Goal: Information Seeking & Learning: Learn about a topic

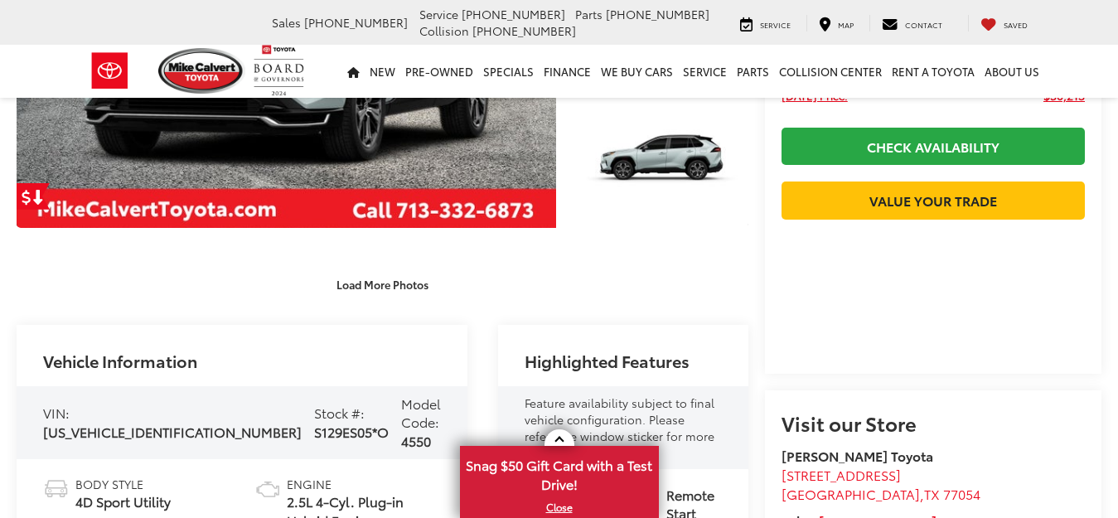
drag, startPoint x: 191, startPoint y: 411, endPoint x: 266, endPoint y: 409, distance: 75.4
click at [314, 422] on span "S129ES05*O" at bounding box center [351, 431] width 75 height 19
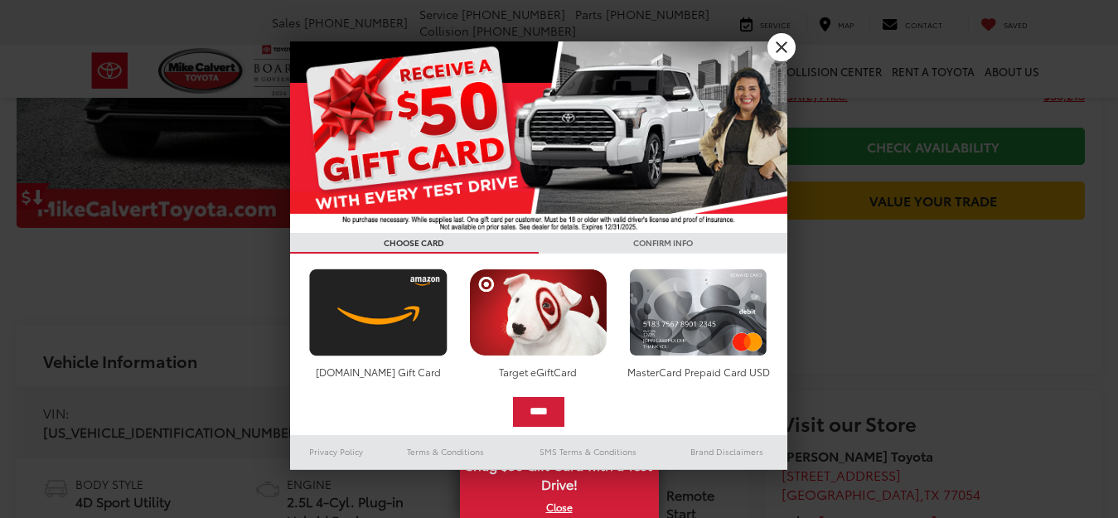
drag, startPoint x: 230, startPoint y: 409, endPoint x: 199, endPoint y: 412, distance: 30.8
click at [202, 411] on div at bounding box center [559, 259] width 1118 height 518
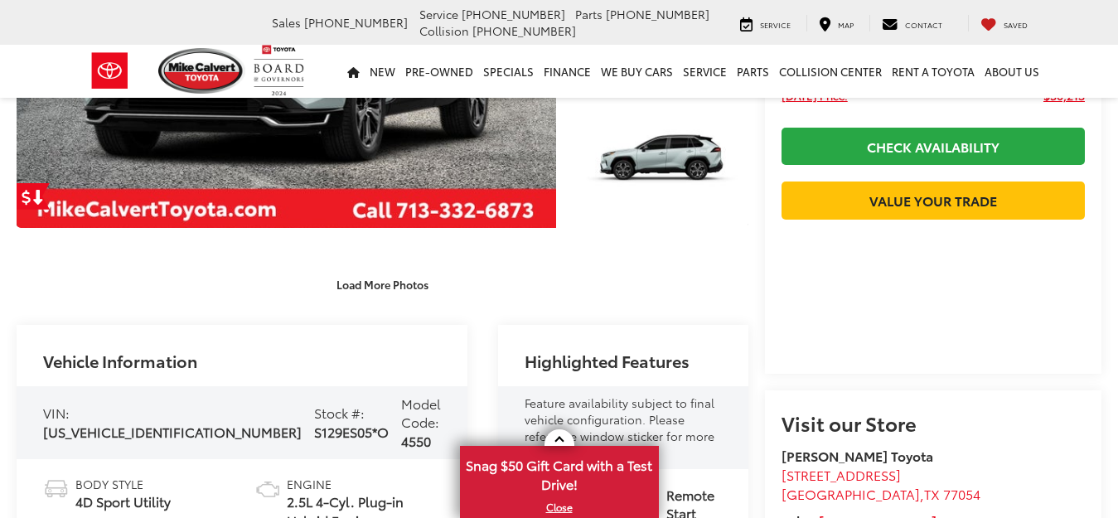
scroll to position [0, 0]
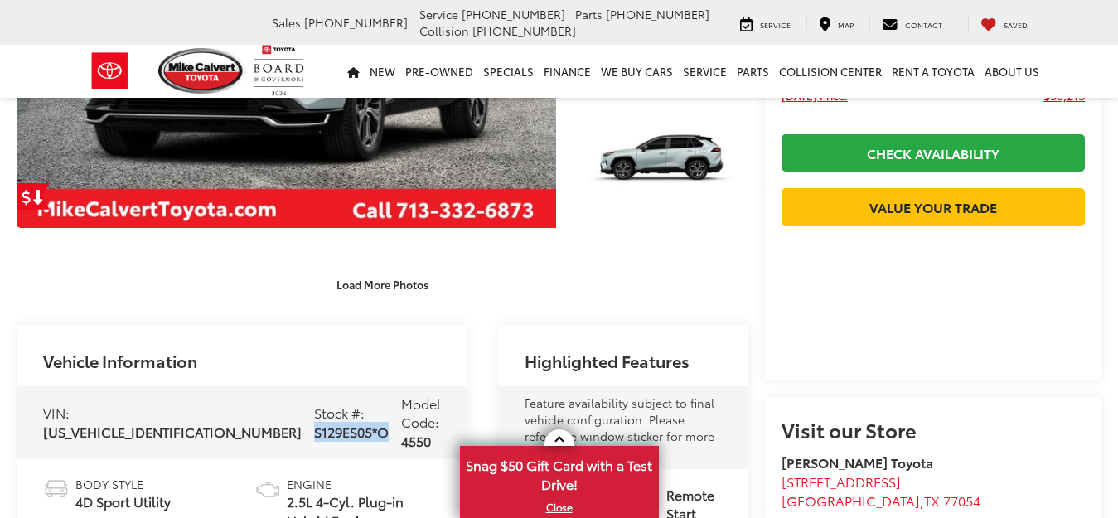
drag, startPoint x: 193, startPoint y: 414, endPoint x: 269, endPoint y: 414, distance: 76.3
click at [269, 414] on div "VIN: [US_VEHICLE_IDENTIFICATION_NUMBER] Stock #: S129ES05*O Model Code: 4550" at bounding box center [242, 422] width 451 height 73
copy span "S129ES05*O"
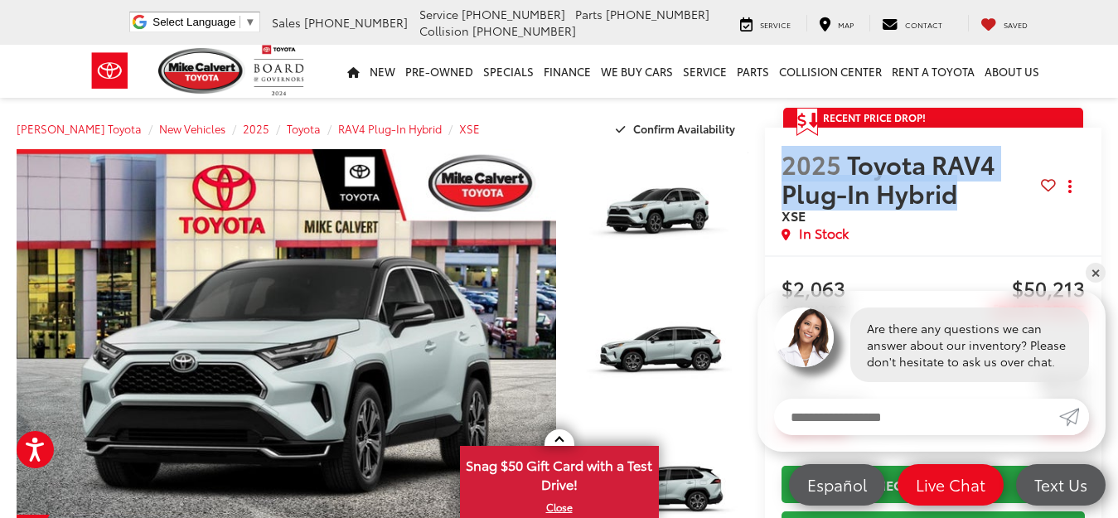
drag, startPoint x: 852, startPoint y: 196, endPoint x: 698, endPoint y: 154, distance: 159.6
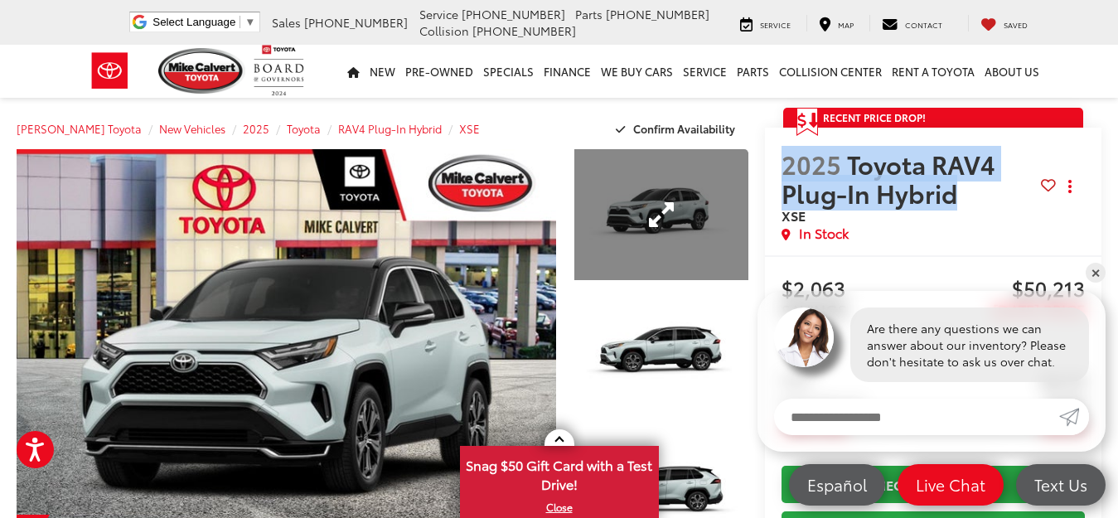
click at [782, 162] on span "2025 Toyota RAV4 Plug-In Hybrid" at bounding box center [911, 178] width 259 height 58
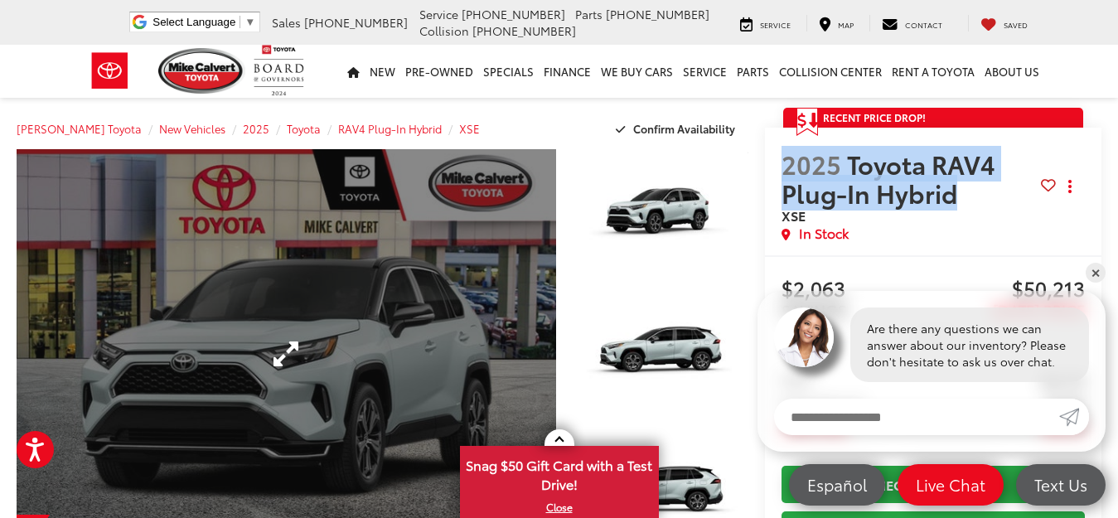
copy span "2025 Toyota RAV4 Plug-In Hybrid"
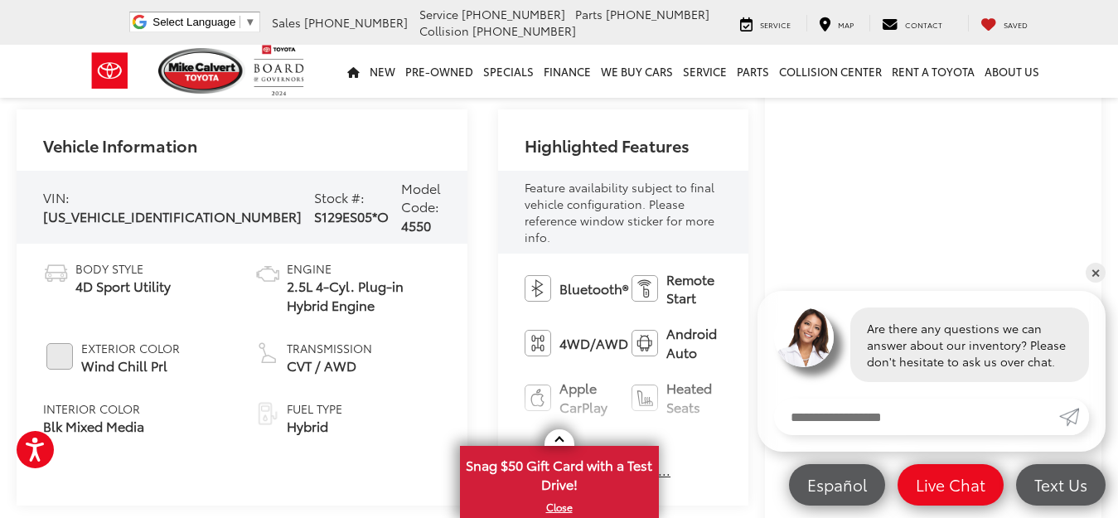
scroll to position [663, 0]
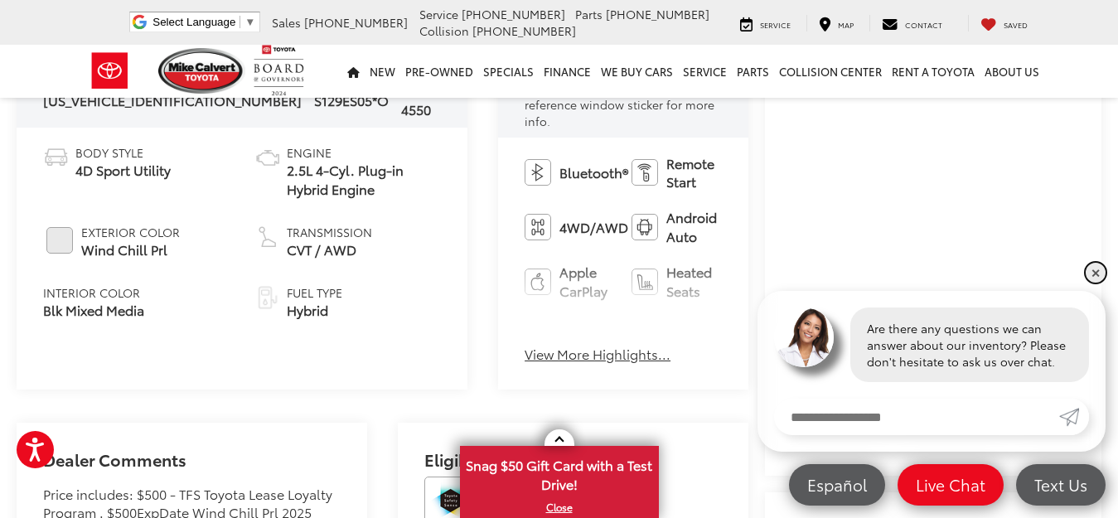
click at [1093, 271] on link "✕" at bounding box center [1096, 273] width 20 height 20
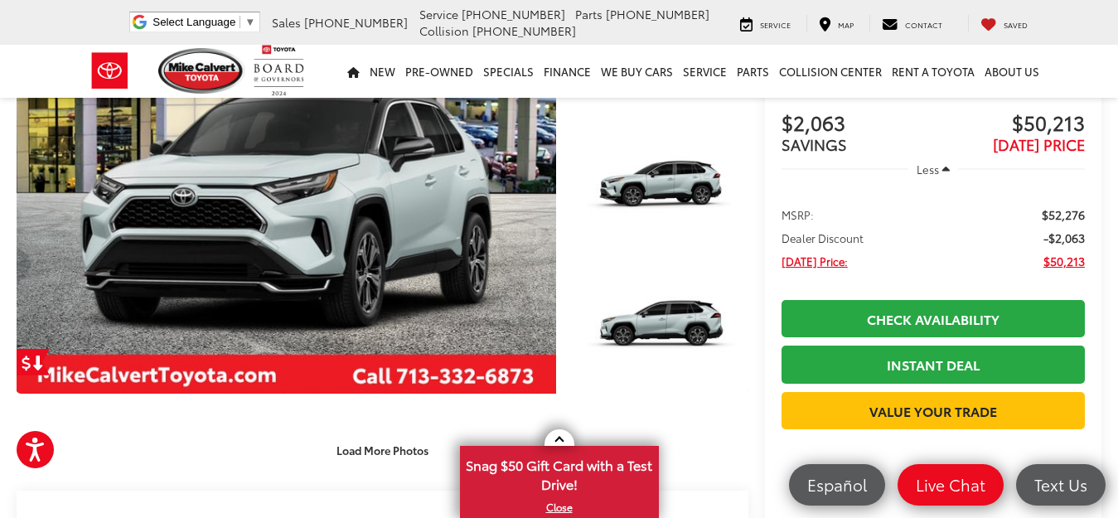
scroll to position [0, 0]
